Goal: Find specific page/section: Find specific page/section

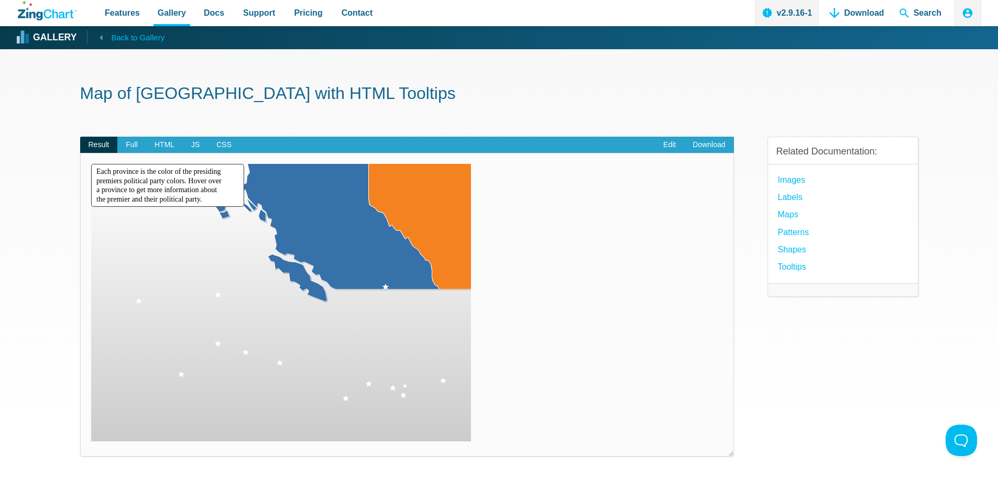
click at [96, 35] on icon "App Content" at bounding box center [101, 37] width 13 height 13
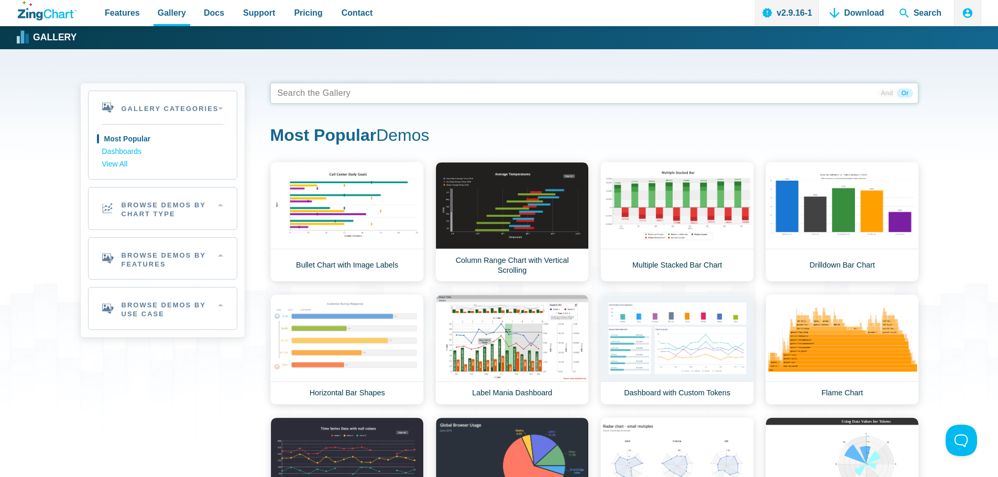
drag, startPoint x: 61, startPoint y: 300, endPoint x: 367, endPoint y: 91, distance: 370.5
click at [367, 91] on tags "App Content" at bounding box center [594, 93] width 648 height 21
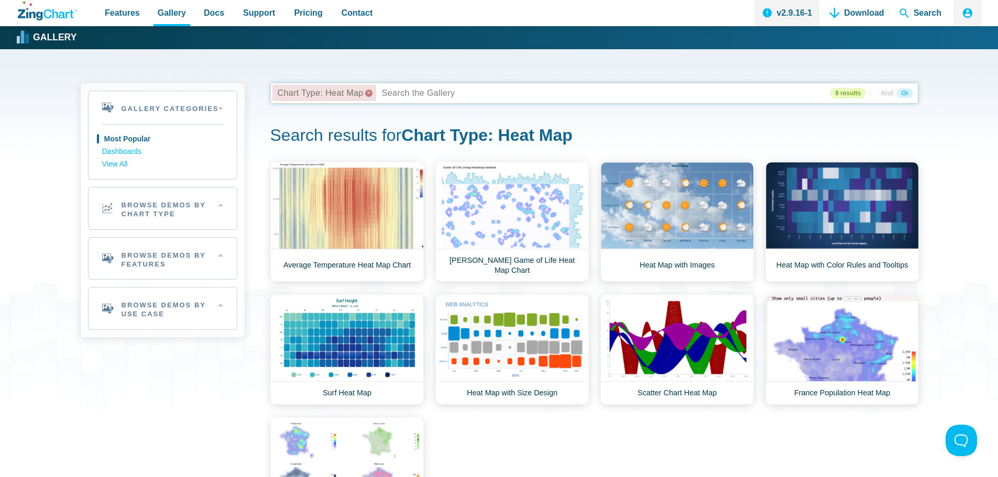
click at [368, 92] on x "remove tag" at bounding box center [368, 93] width 7 height 7
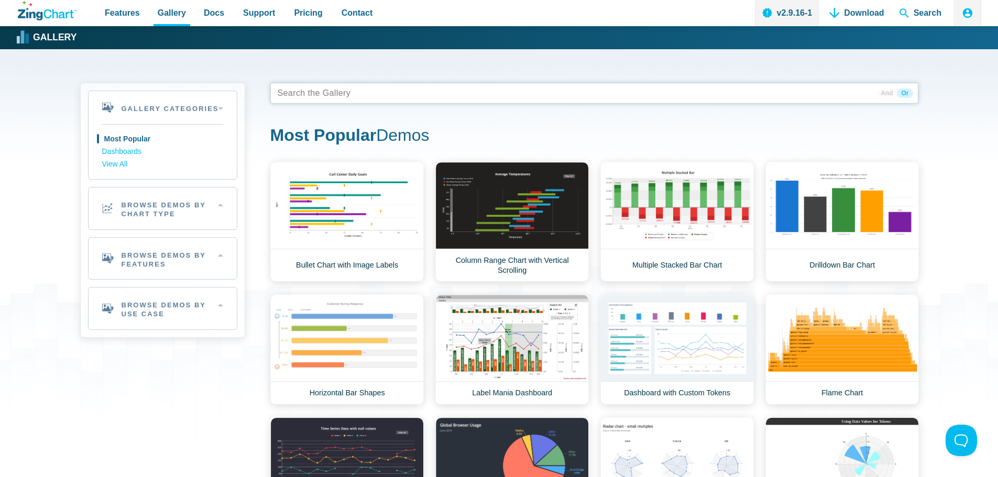
click at [366, 93] on tags "App Content" at bounding box center [594, 93] width 648 height 21
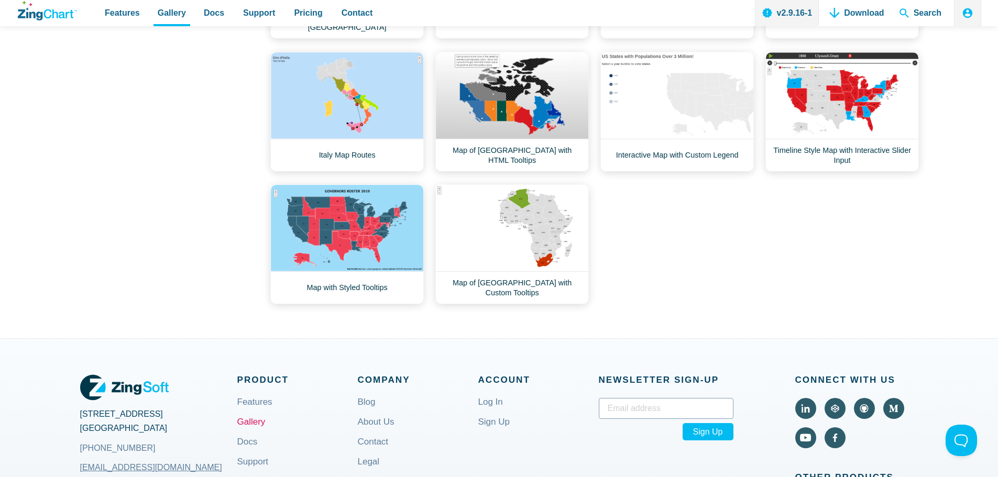
scroll to position [210, 0]
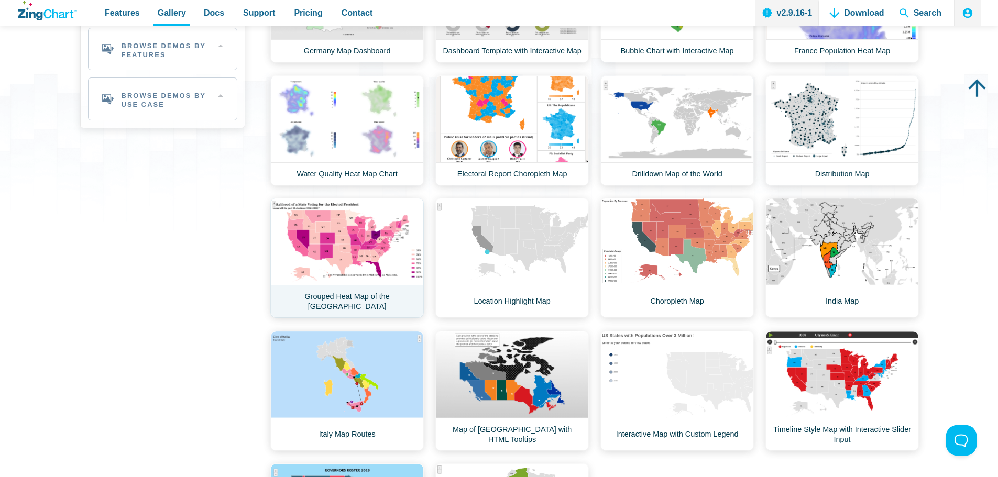
click at [356, 261] on link "Grouped Heat Map of the [GEOGRAPHIC_DATA]" at bounding box center [346, 258] width 153 height 120
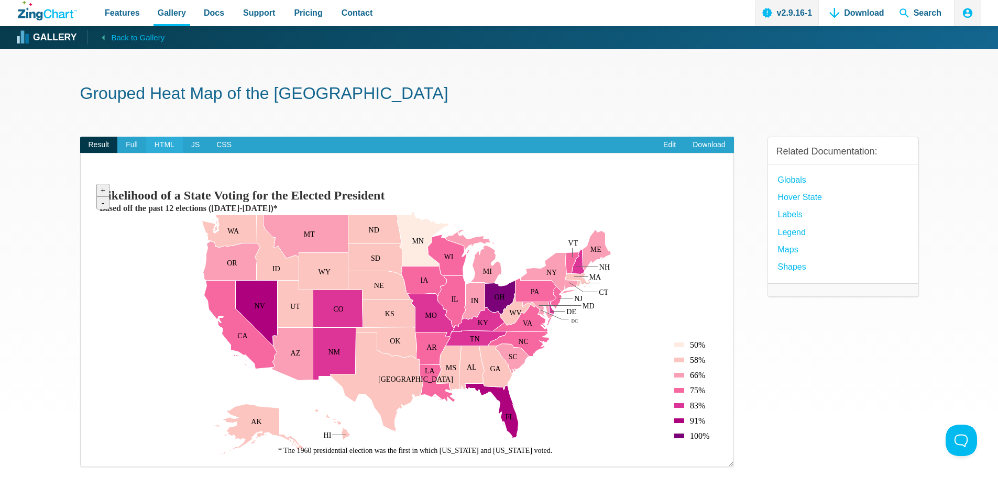
click at [167, 144] on span "HTML" at bounding box center [164, 145] width 37 height 17
